Goal: Task Accomplishment & Management: Use online tool/utility

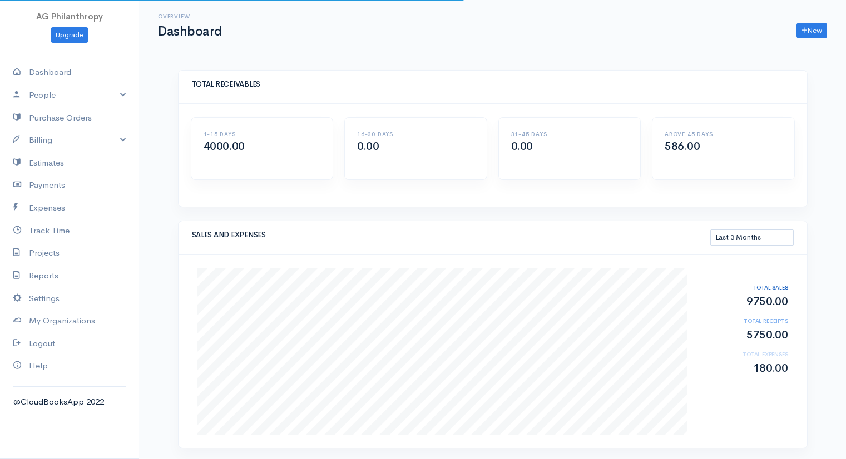
select select "90"
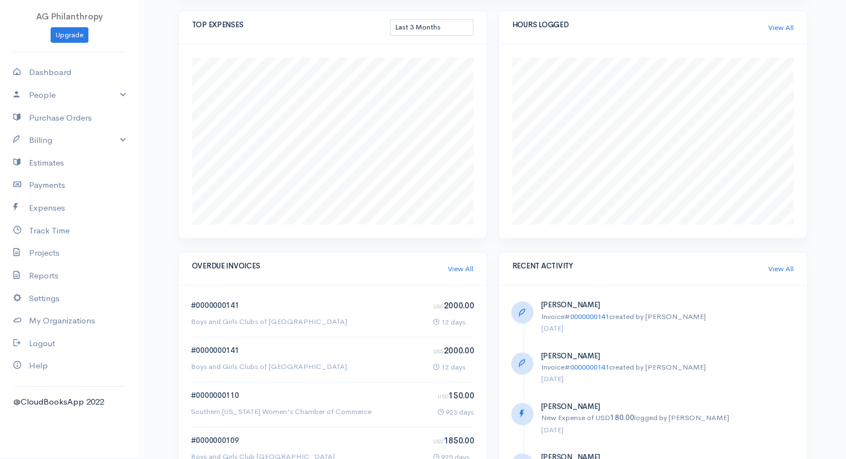
scroll to position [453, 0]
click at [380, 321] on div "# 0000000141 Boys and Girls Clubs of [GEOGRAPHIC_DATA] USD 2000.00 12 days" at bounding box center [332, 313] width 295 height 27
click at [220, 300] on link "0000000141" at bounding box center [217, 304] width 43 height 9
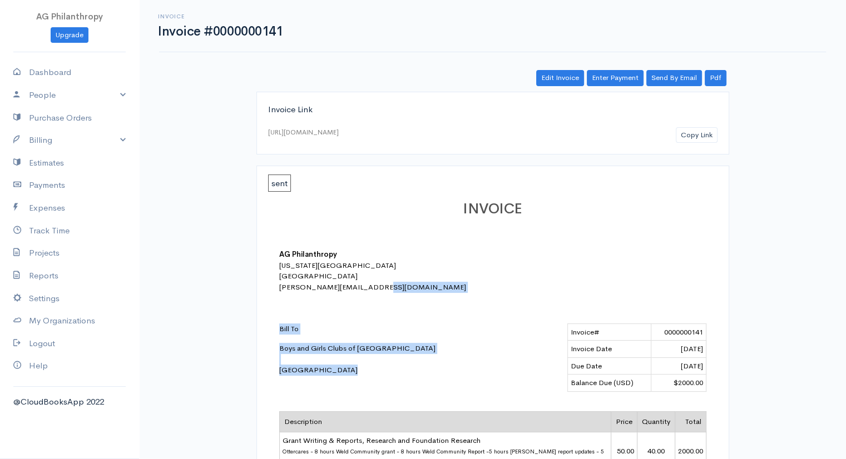
drag, startPoint x: 845, startPoint y: 222, endPoint x: 849, endPoint y: 312, distance: 89.6
click at [845, 312] on html "AG Philanthropy Upgrade Dashboard People Clients Vendors Staff Users Purchase O…" at bounding box center [423, 229] width 846 height 459
click at [716, 138] on button "Copy Link" at bounding box center [697, 135] width 42 height 16
click at [670, 78] on link "Send By Email" at bounding box center [674, 78] width 56 height 16
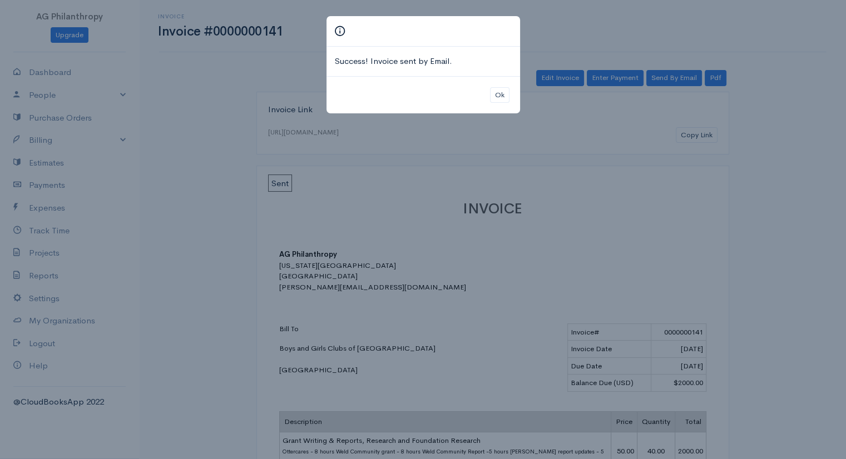
click at [510, 93] on div "Ok" at bounding box center [423, 95] width 194 height 38
click at [504, 92] on button "Ok" at bounding box center [499, 95] width 19 height 16
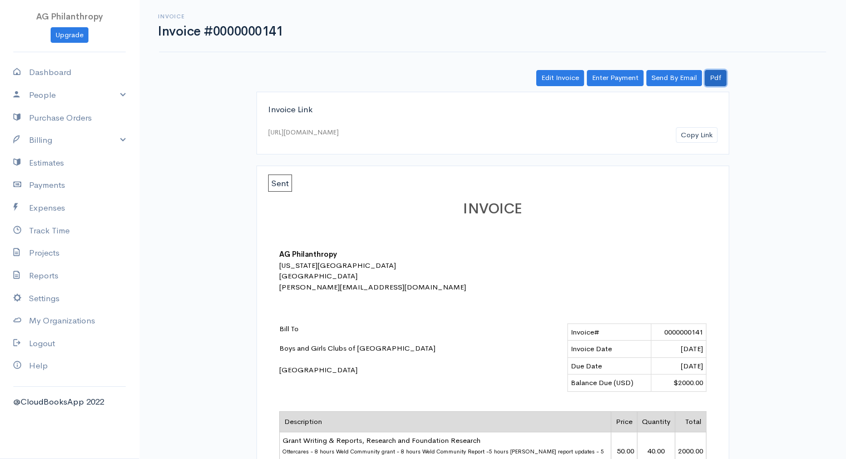
click at [710, 74] on link "Pdf" at bounding box center [716, 78] width 22 height 16
